Goal: Find specific page/section: Find specific page/section

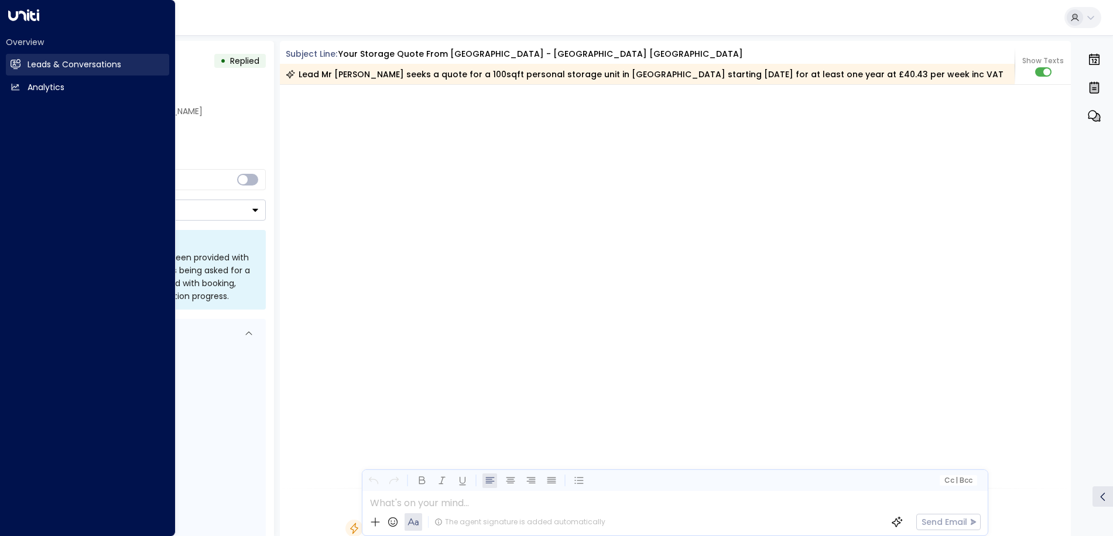
scroll to position [702, 0]
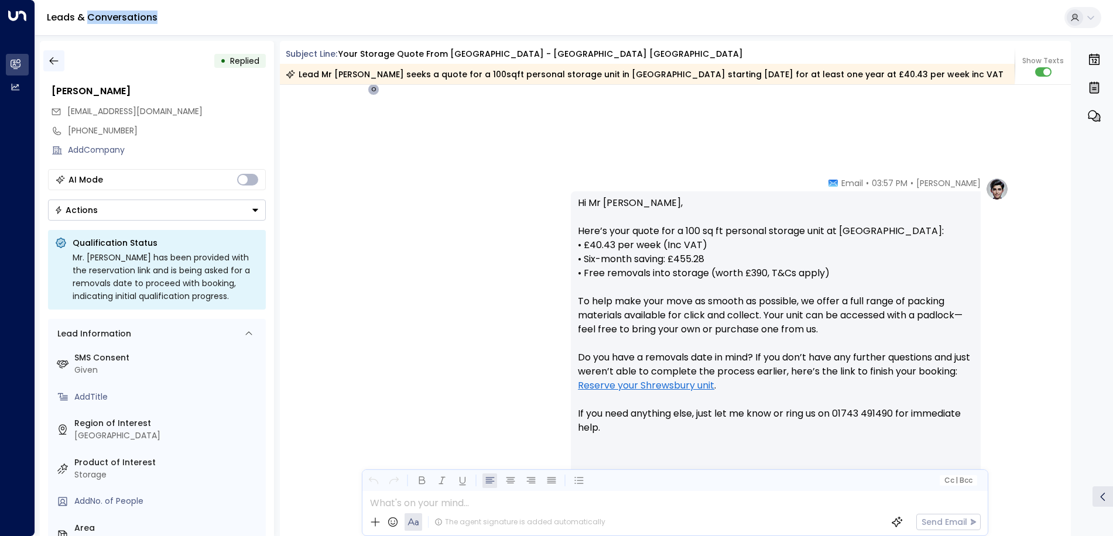
click at [56, 61] on icon "button" at bounding box center [54, 61] width 12 height 12
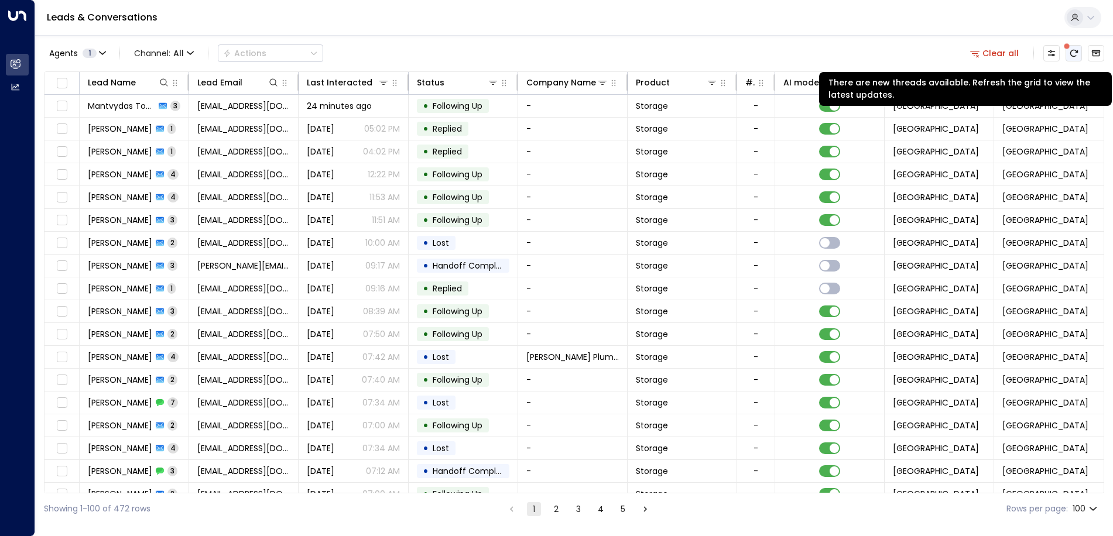
click at [1071, 55] on icon "There are new threads available. Refresh the grid to view the latest updates." at bounding box center [1074, 53] width 8 height 7
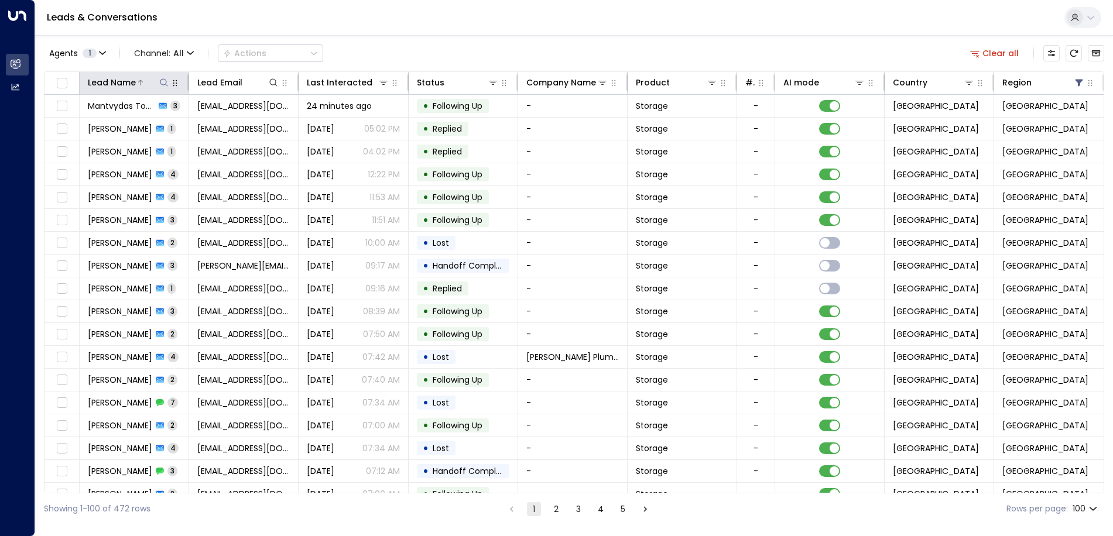
click at [163, 83] on icon at bounding box center [163, 82] width 9 height 9
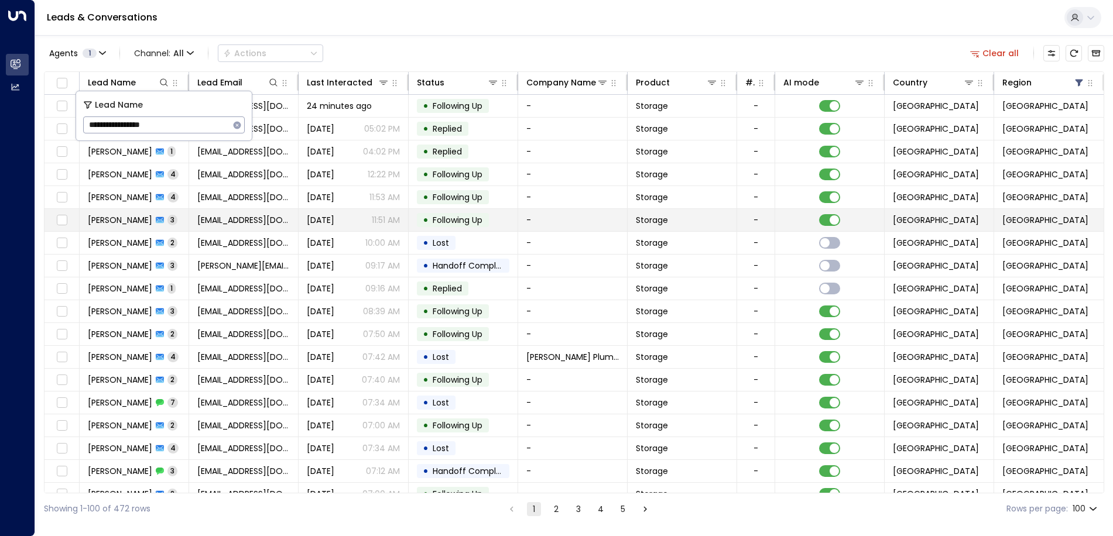
type input "**********"
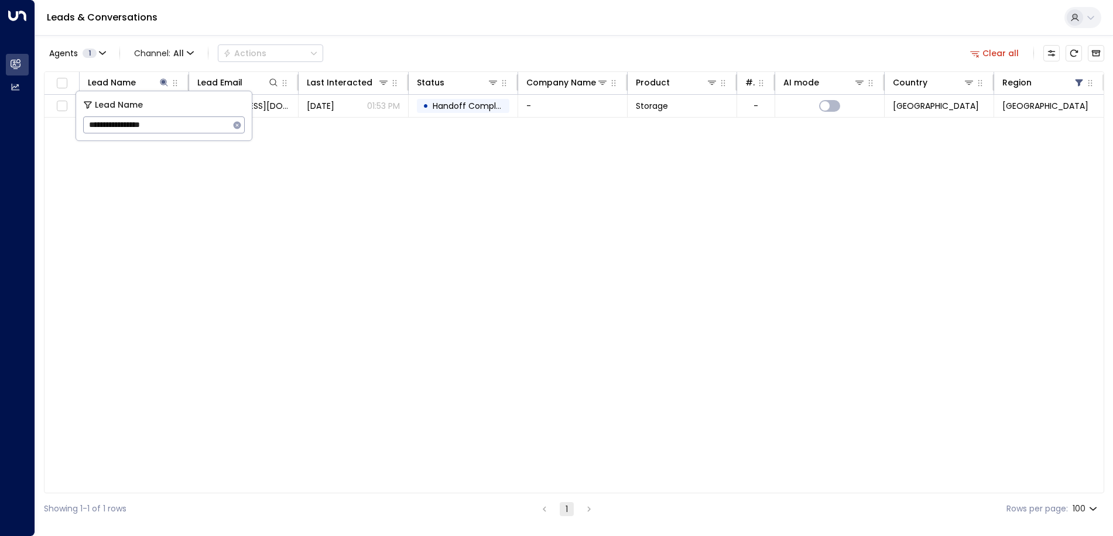
drag, startPoint x: 299, startPoint y: 246, endPoint x: 347, endPoint y: 184, distance: 78.0
click at [306, 241] on div "Lead Name Lead Email Last Interacted Status Company Name Product # of people AI…" at bounding box center [574, 282] width 1060 height 422
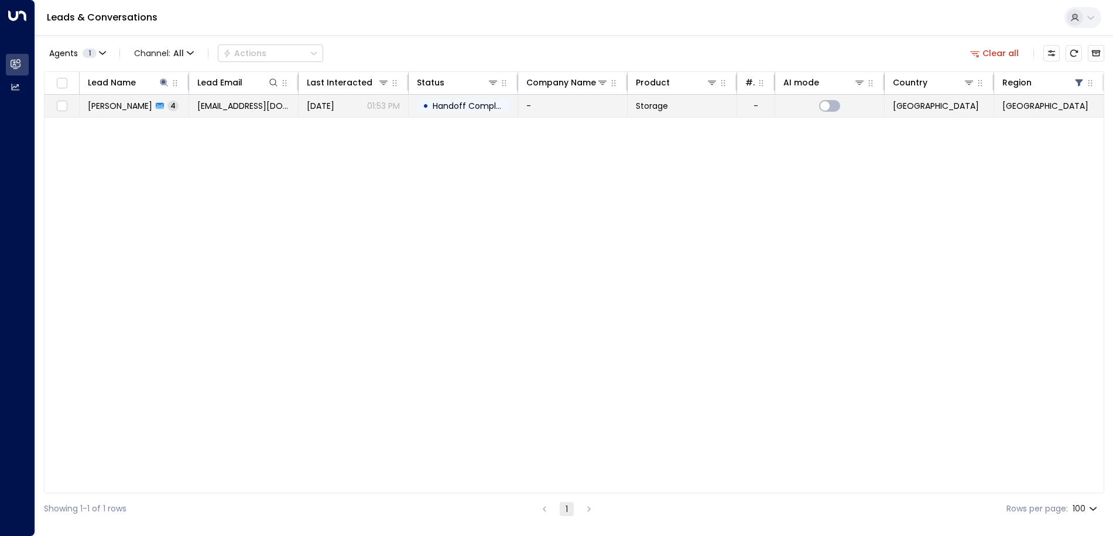
click at [334, 103] on span "[DATE]" at bounding box center [321, 106] width 28 height 12
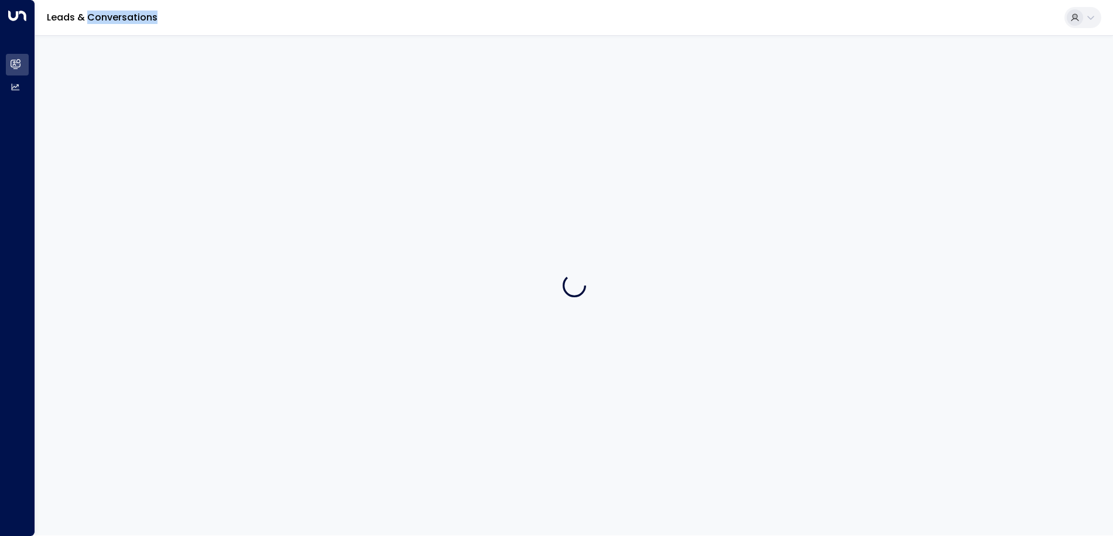
click at [355, 103] on div at bounding box center [574, 285] width 1078 height 501
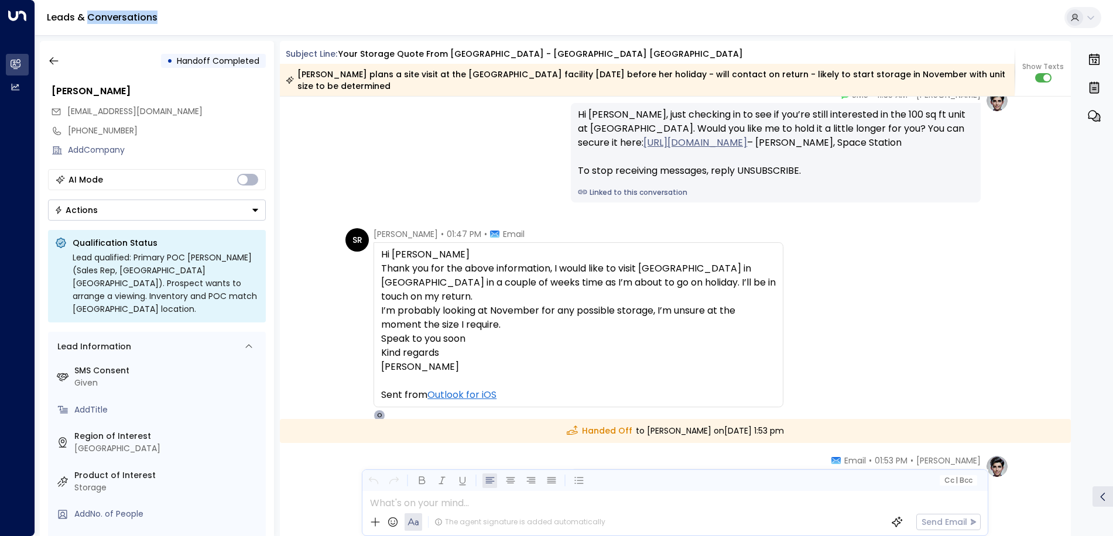
scroll to position [1457, 0]
